Goal: Transaction & Acquisition: Purchase product/service

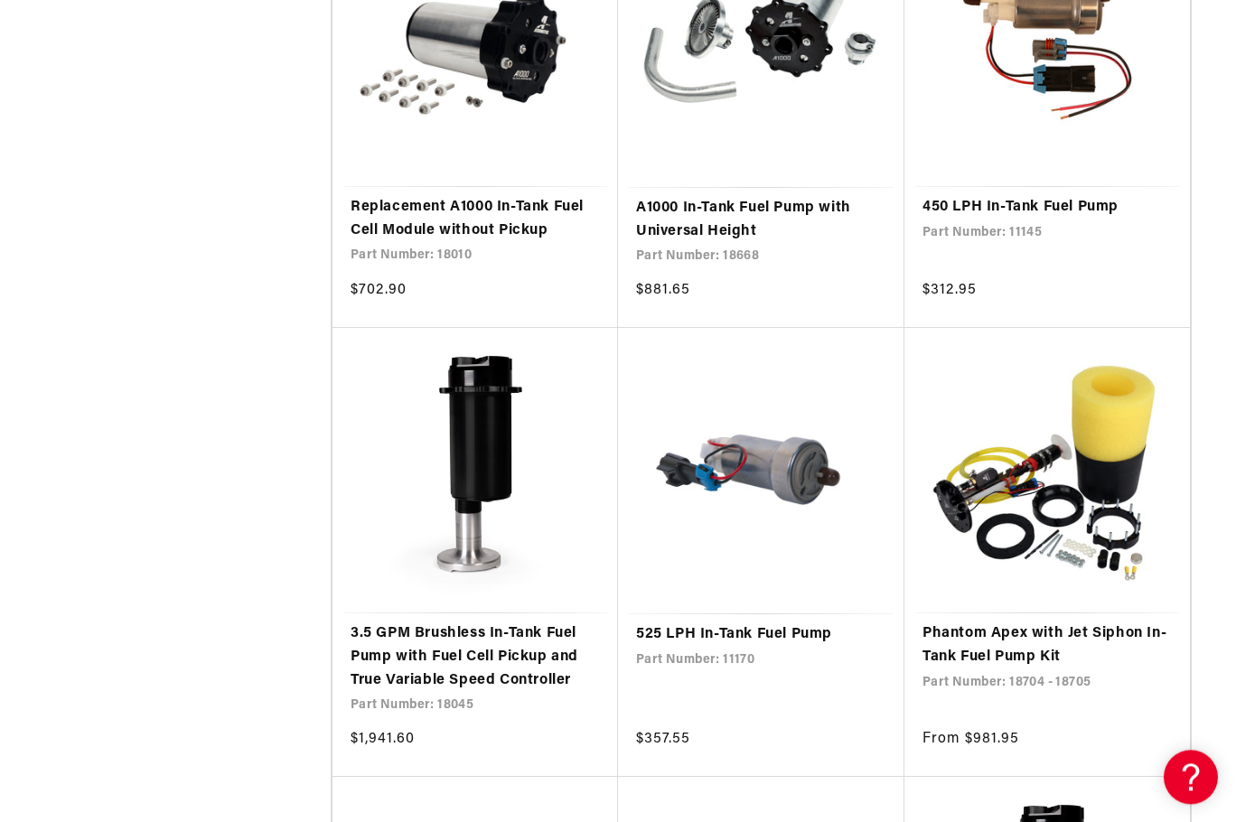
scroll to position [2766, 0]
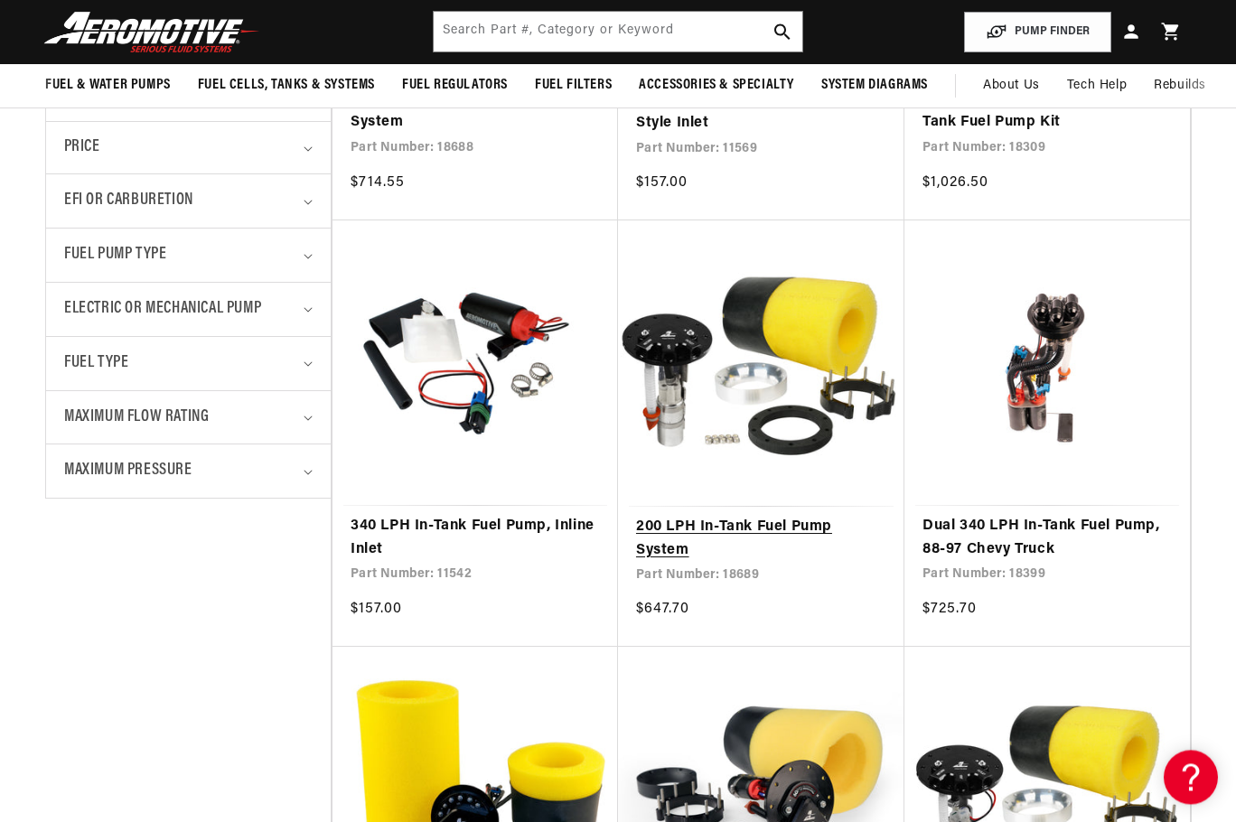
scroll to position [553, 0]
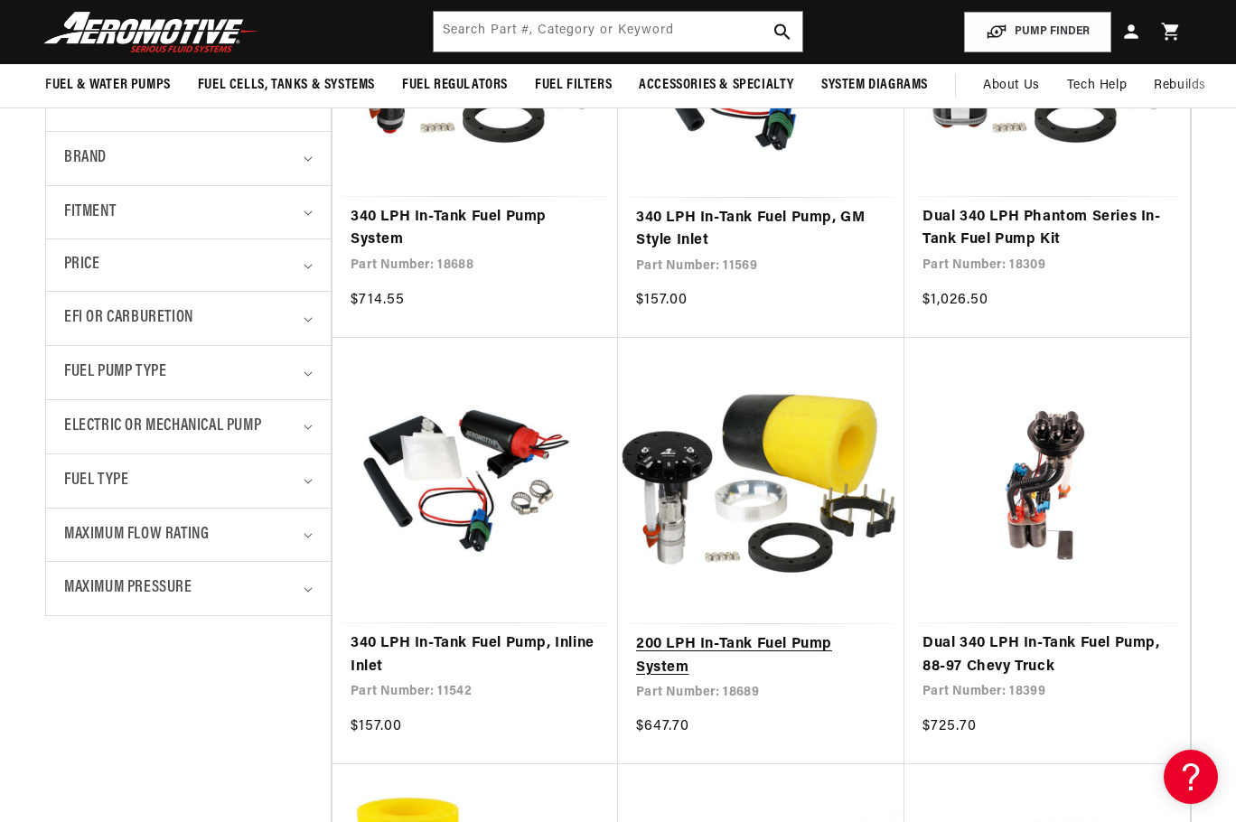
click at [696, 634] on link "200 LPH In-Tank Fuel Pump System" at bounding box center [761, 657] width 250 height 46
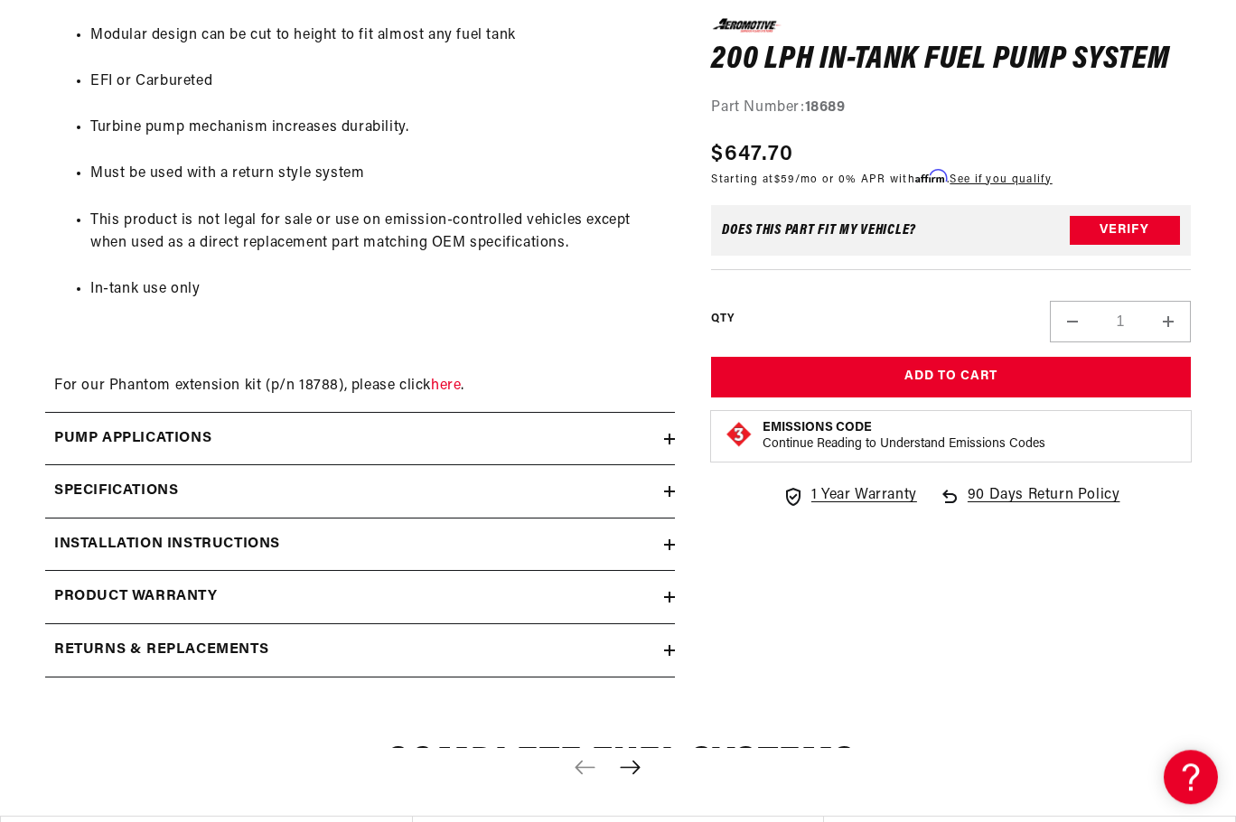
scroll to position [1936, 0]
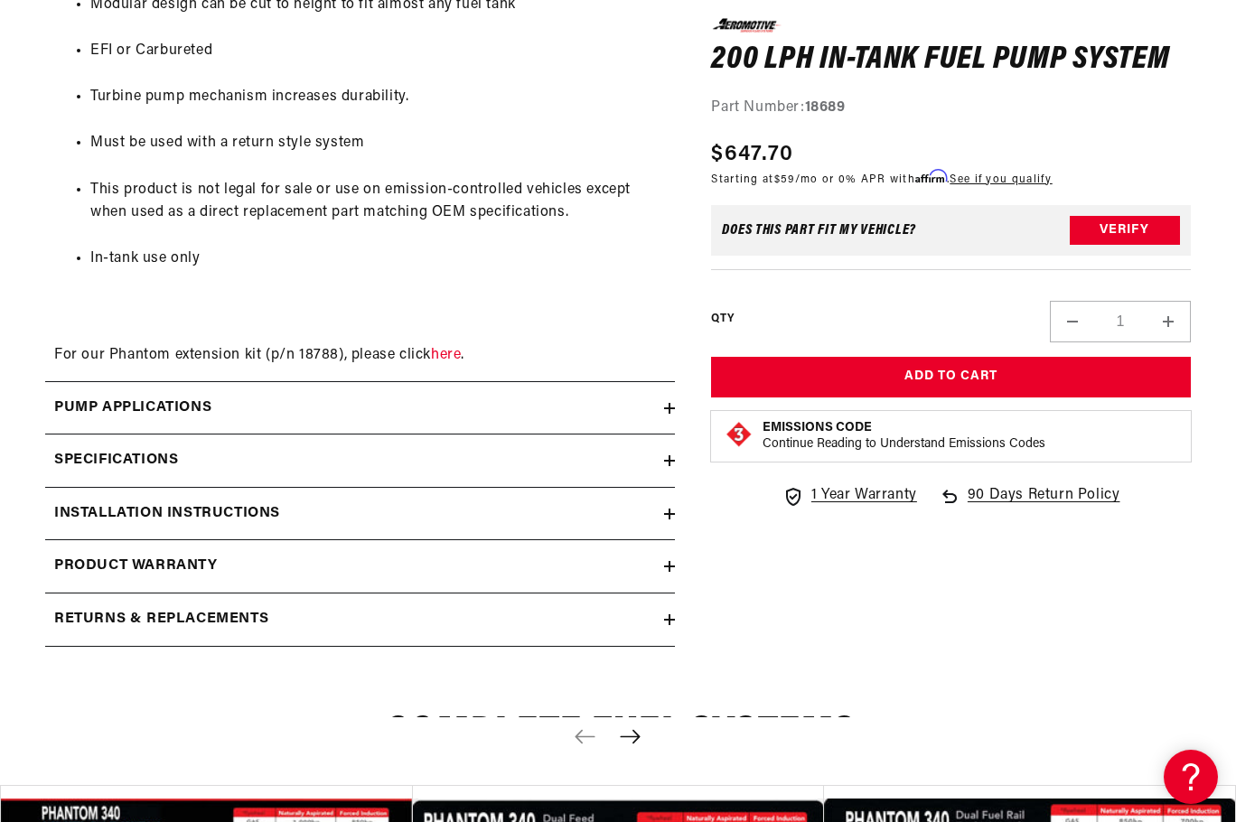
click at [673, 461] on icon at bounding box center [669, 461] width 11 height 0
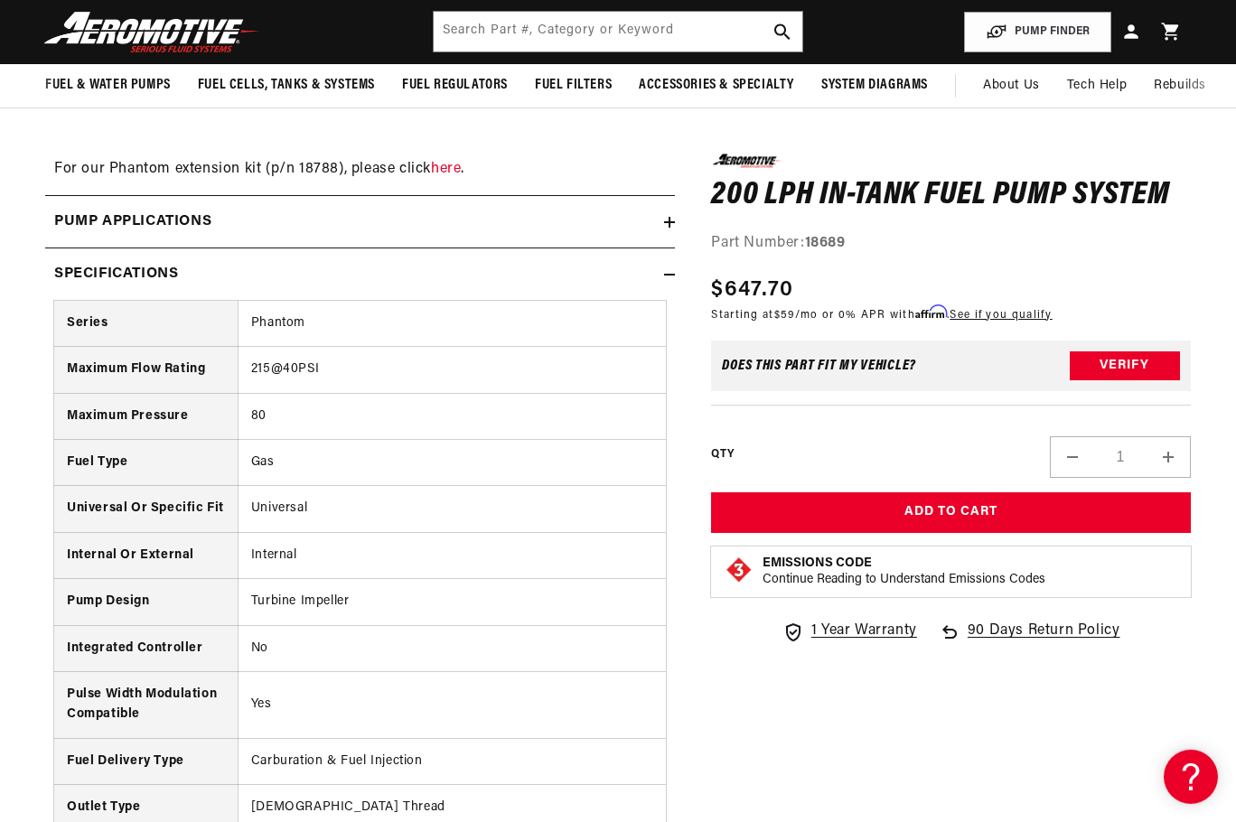
scroll to position [2120, 0]
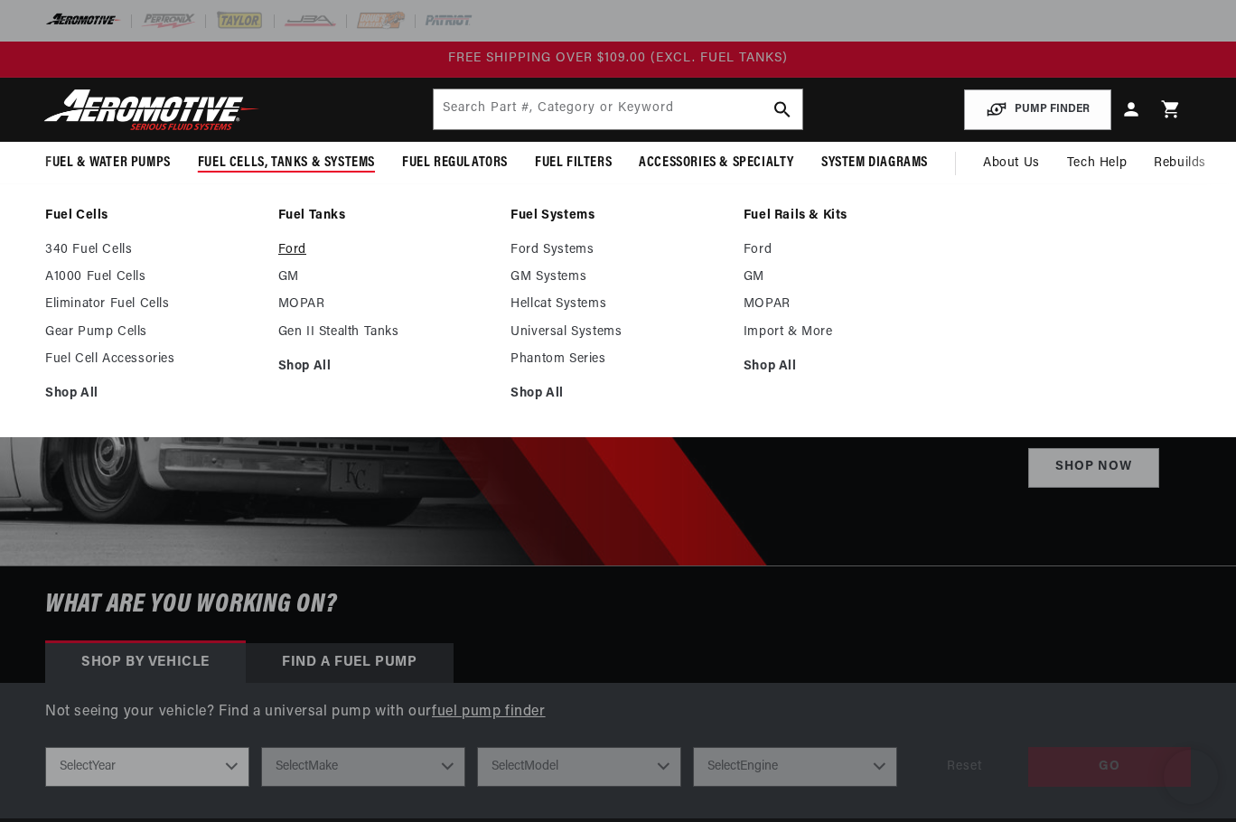
click at [294, 251] on link "Ford" at bounding box center [385, 250] width 215 height 16
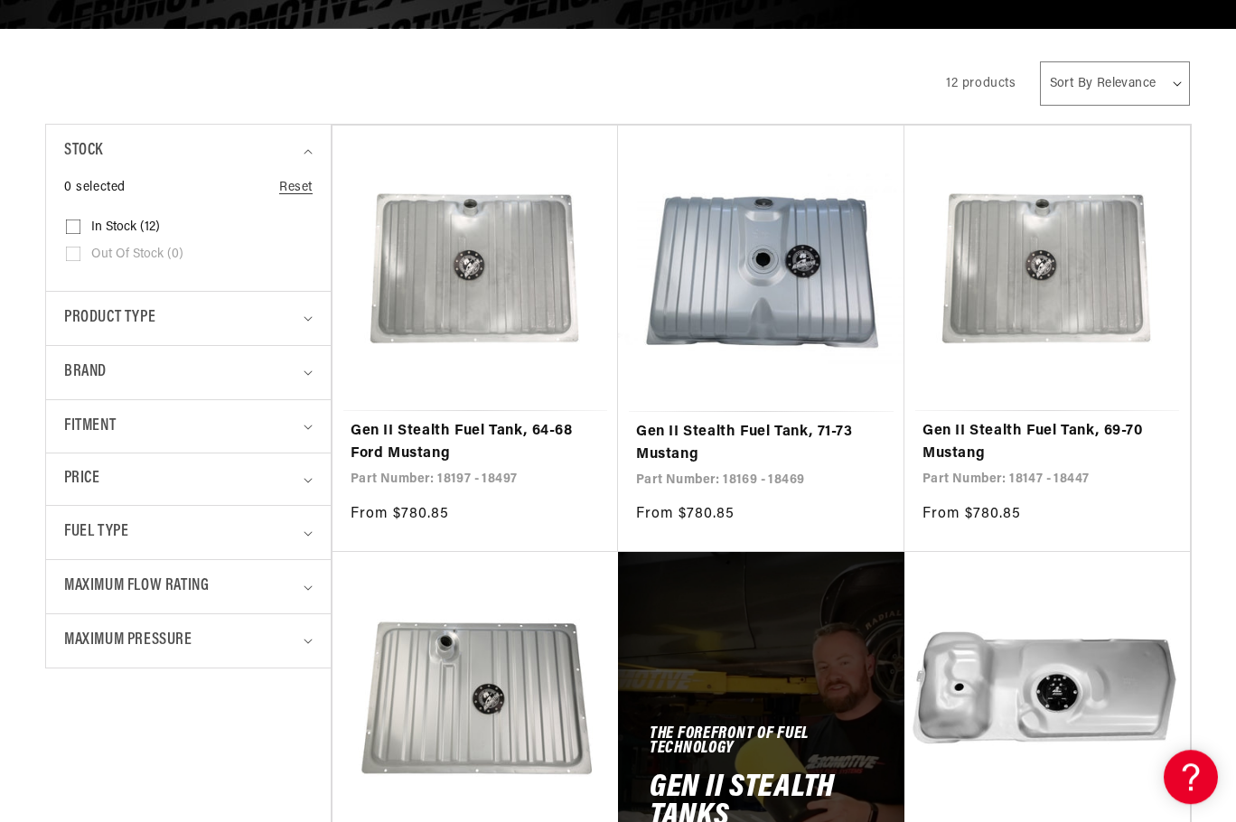
scroll to position [369, 0]
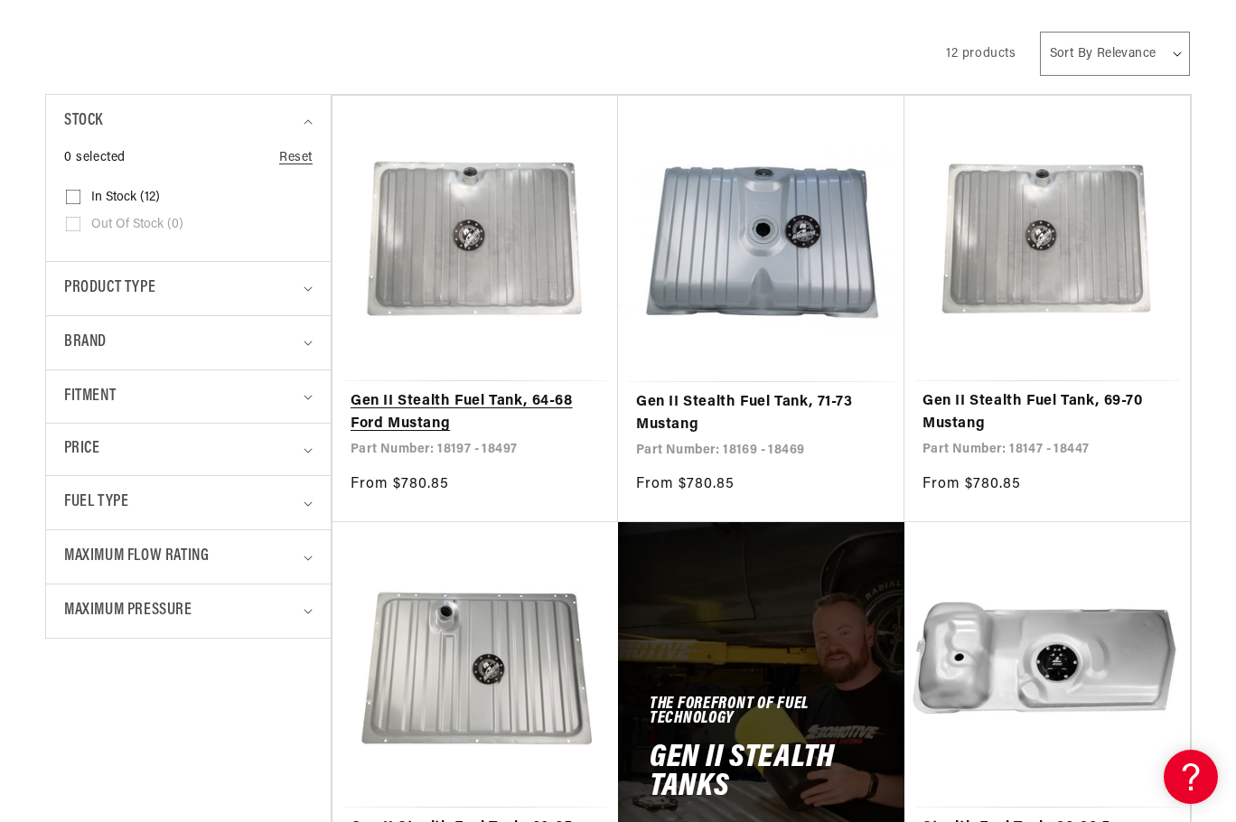
click at [516, 403] on link "Gen II Stealth Fuel Tank, 64-68 Ford Mustang" at bounding box center [475, 413] width 249 height 46
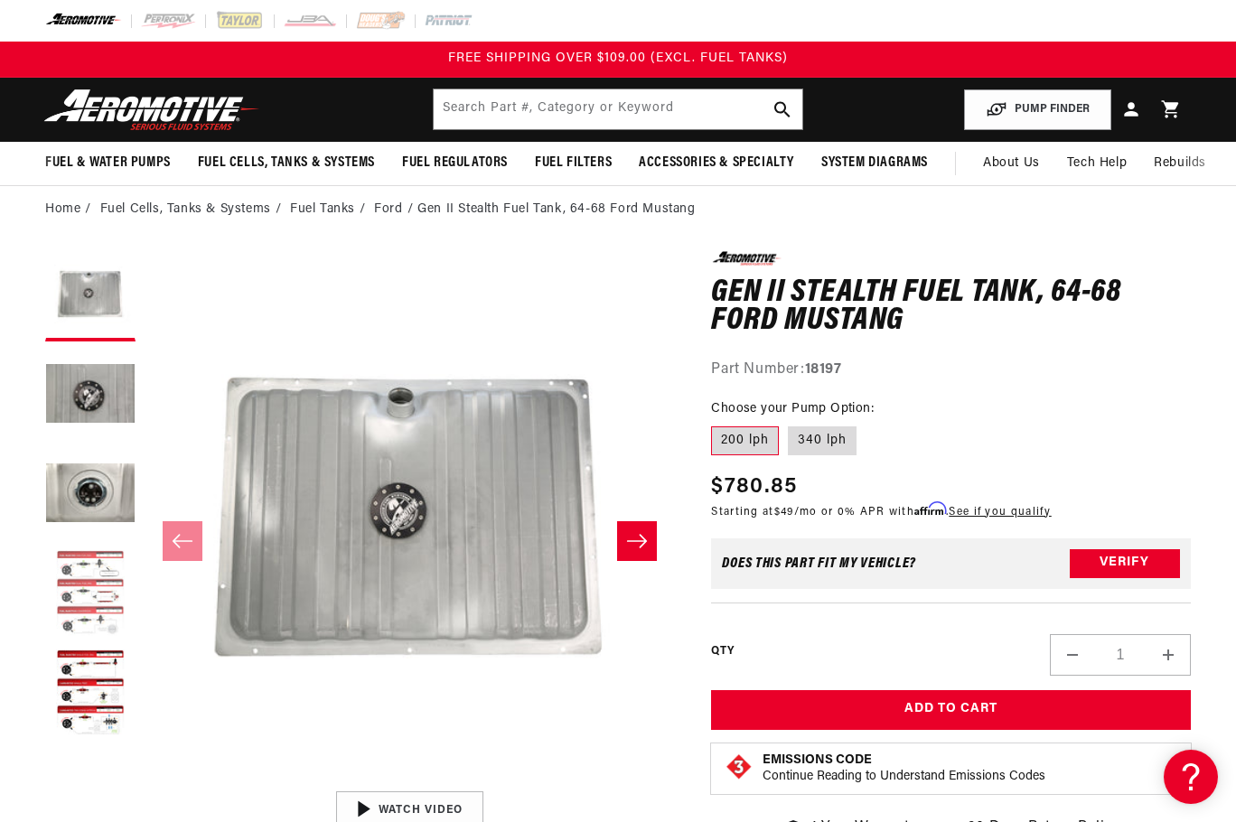
click at [70, 622] on button "Load image 4 in gallery view" at bounding box center [90, 594] width 90 height 90
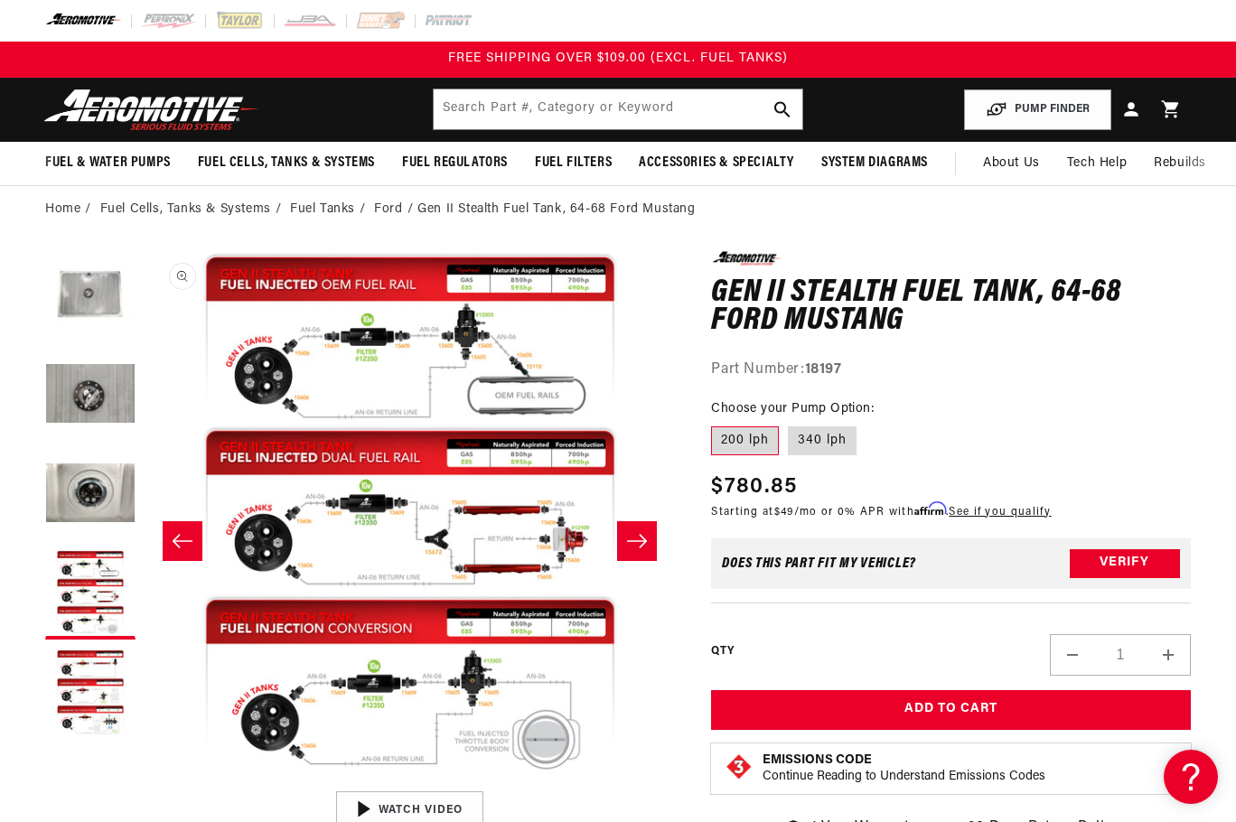
scroll to position [1, 1592]
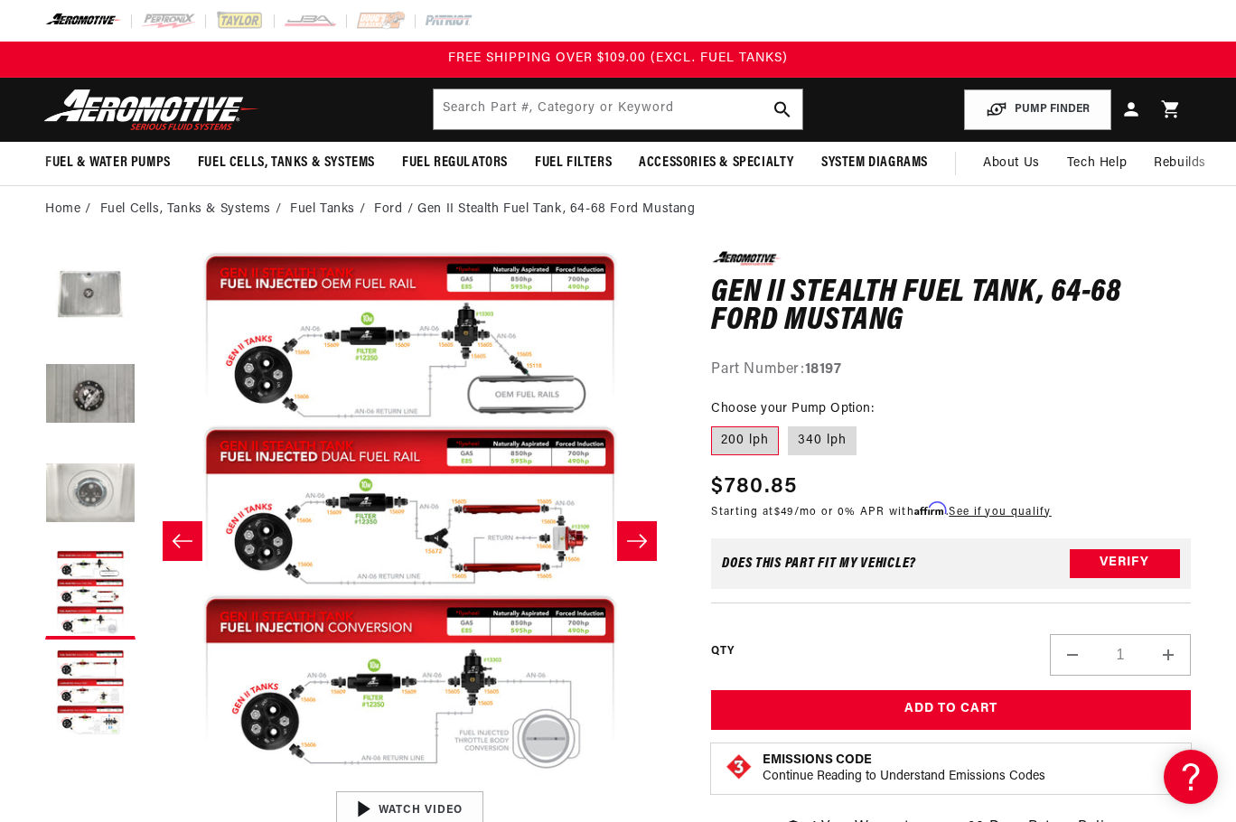
click at [82, 495] on button "Load image 3 in gallery view" at bounding box center [90, 495] width 90 height 90
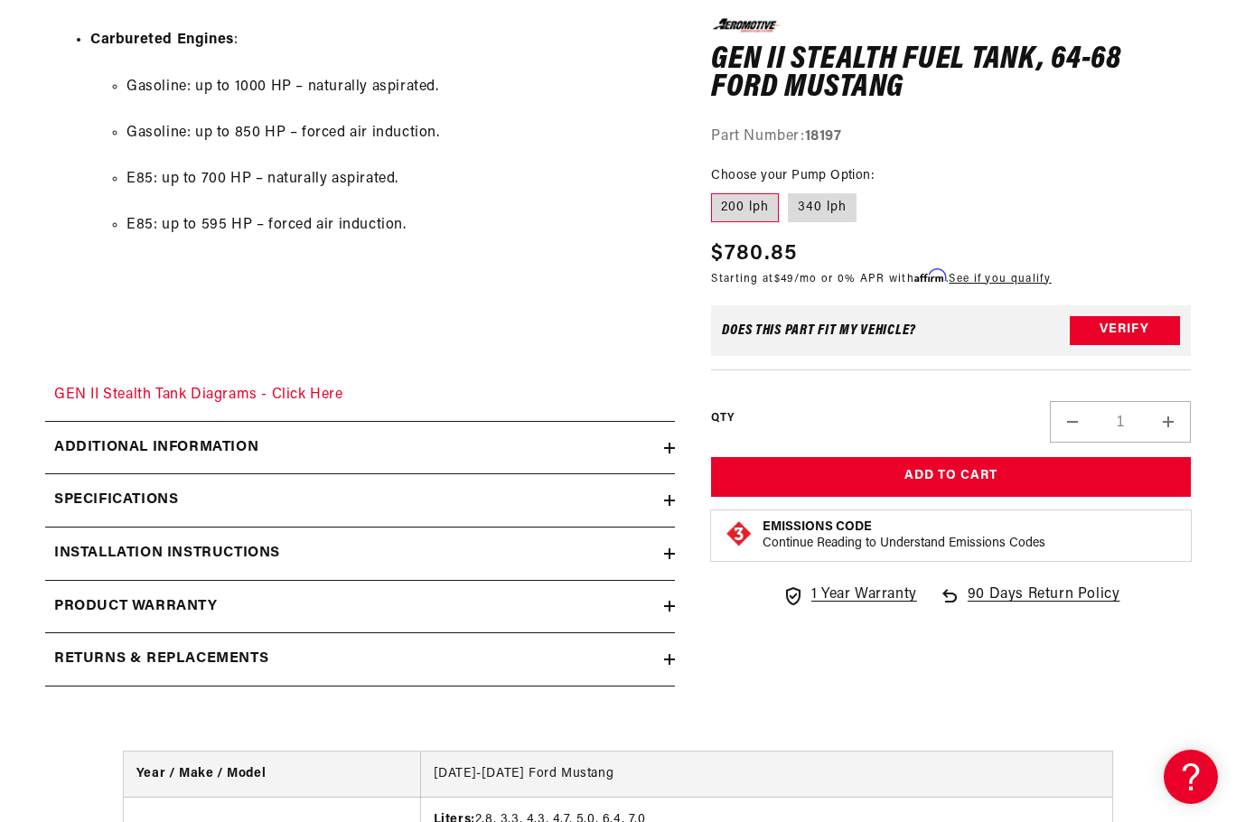
scroll to position [2489, 0]
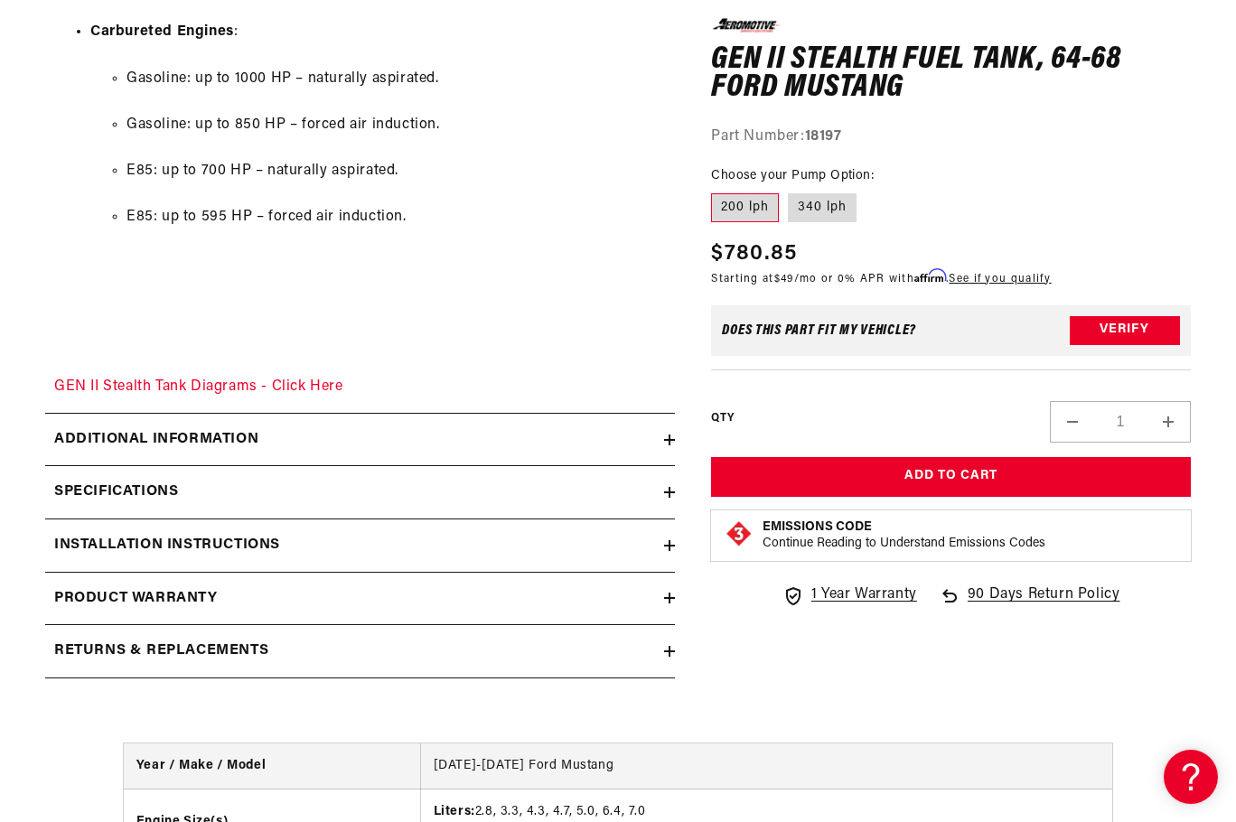
click at [666, 446] on icon at bounding box center [669, 440] width 11 height 11
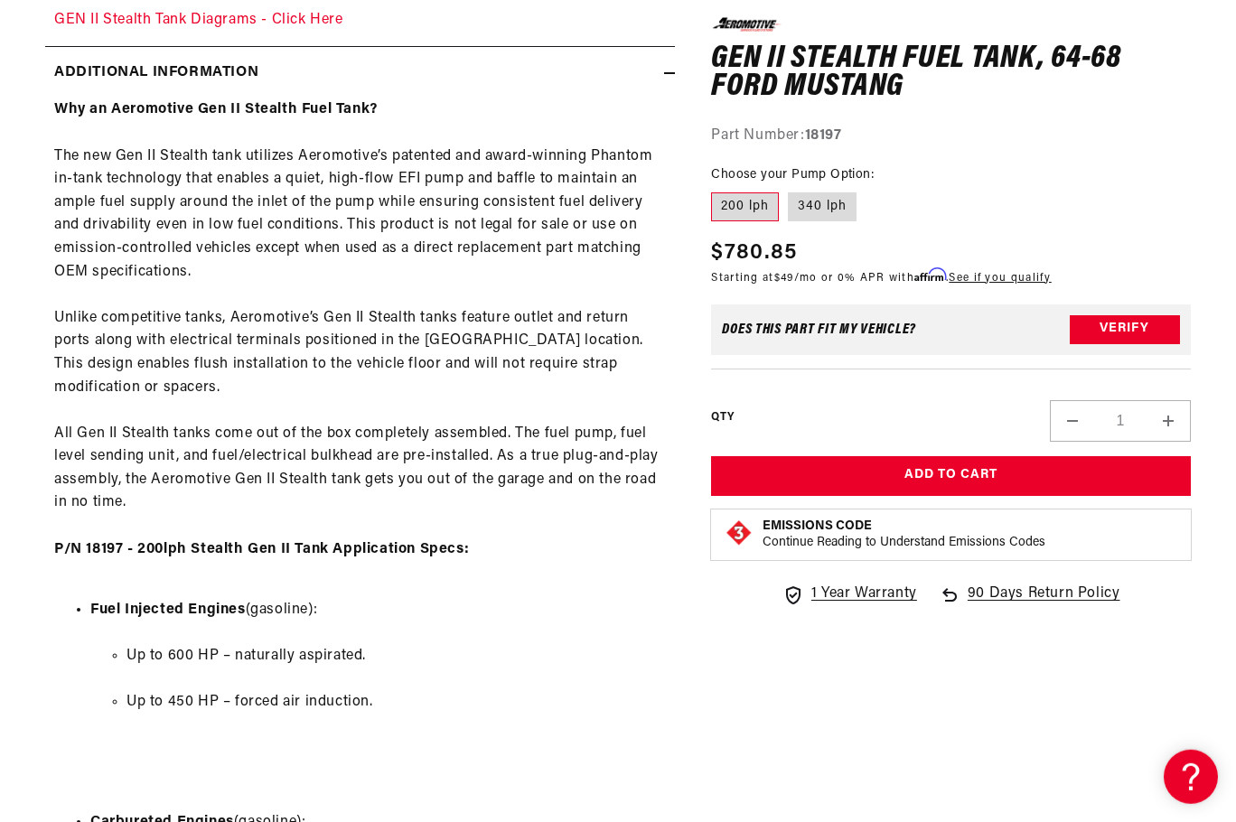
scroll to position [2858, 0]
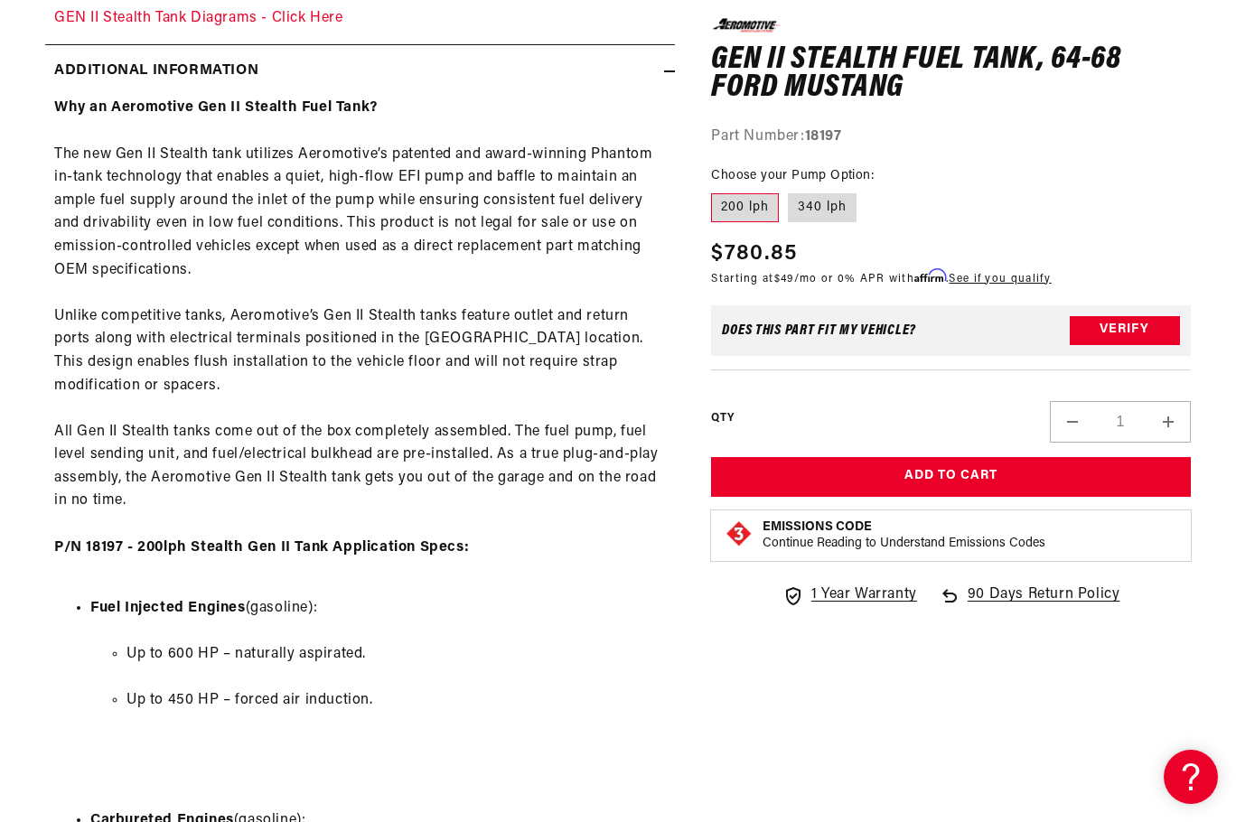
click at [662, 83] on div "Additional information" at bounding box center [354, 71] width 619 height 23
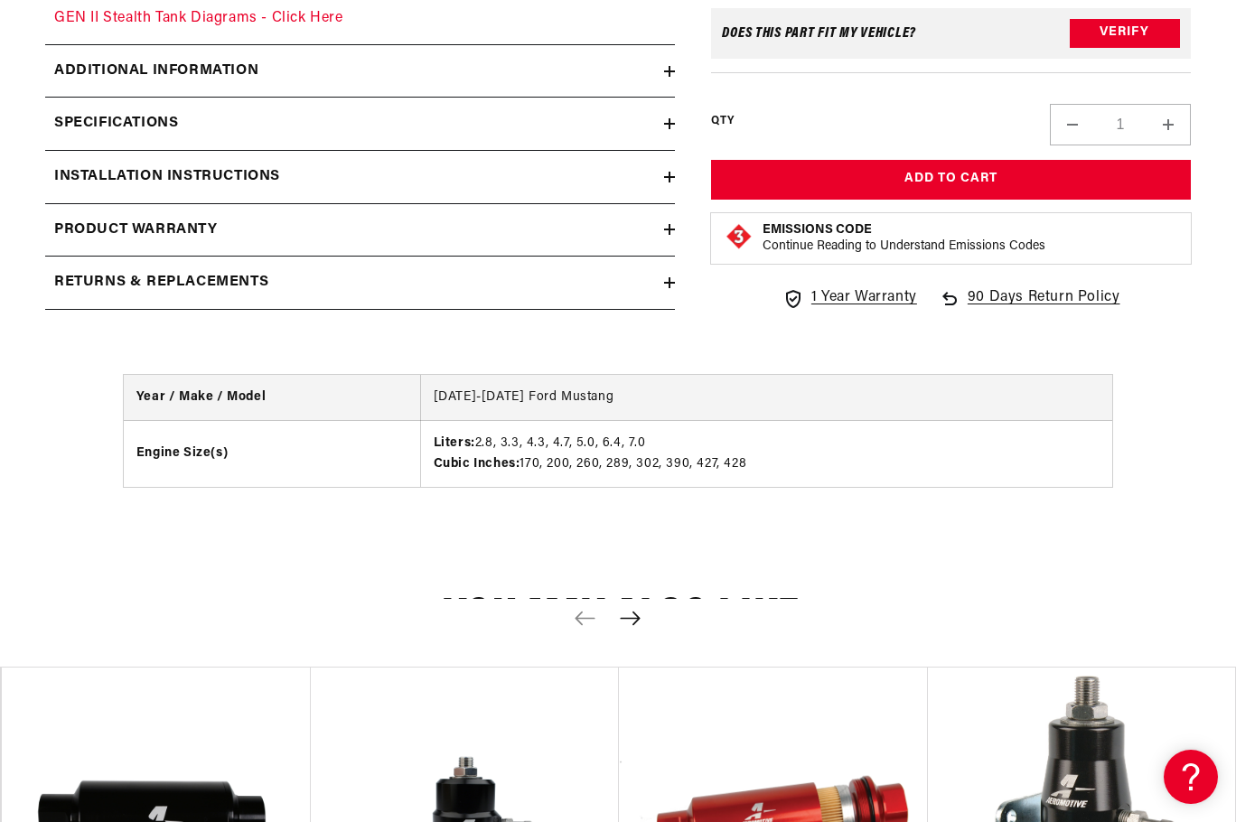
click at [668, 129] on icon at bounding box center [669, 123] width 11 height 11
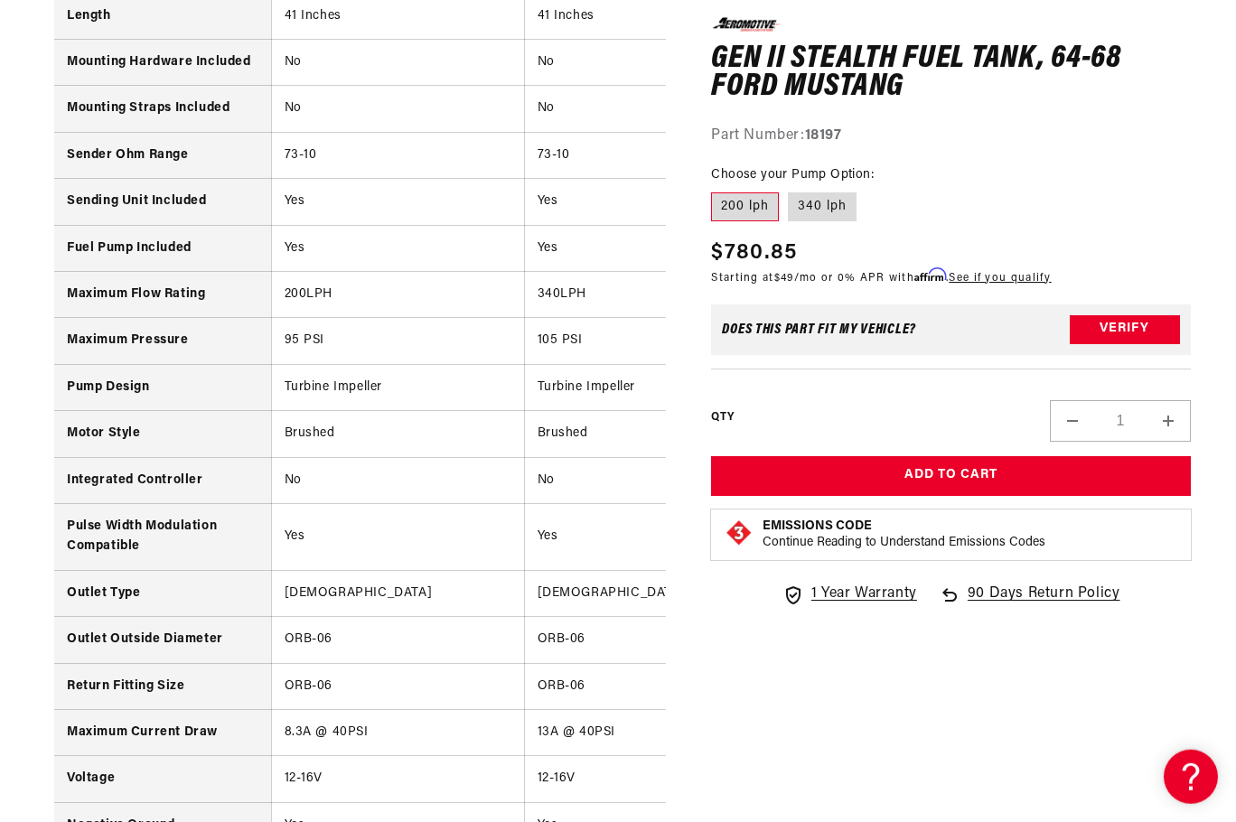
scroll to position [3687, 0]
